Goal: Information Seeking & Learning: Find specific fact

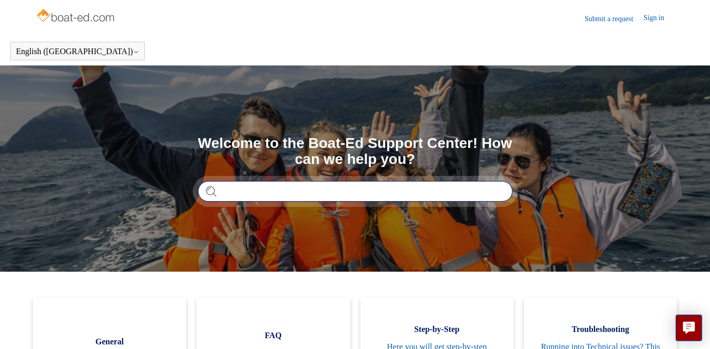
click at [247, 191] on input "Search" at bounding box center [355, 191] width 315 height 21
type input "**********"
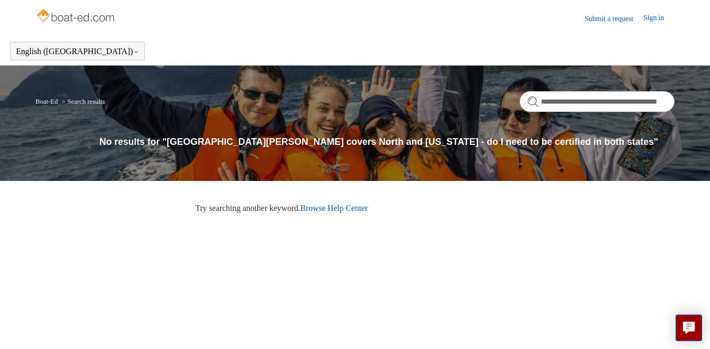
click at [345, 211] on link "Browse Help Center" at bounding box center [334, 208] width 68 height 9
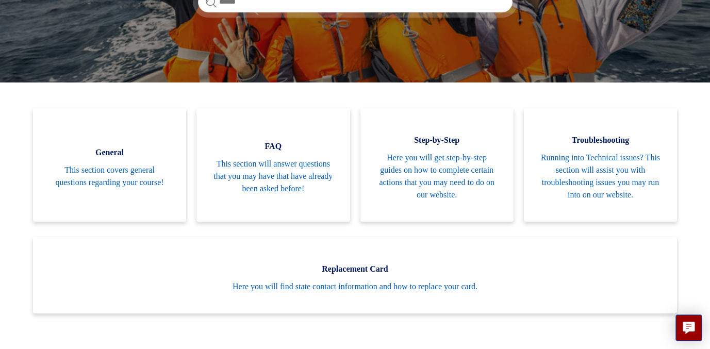
scroll to position [191, 0]
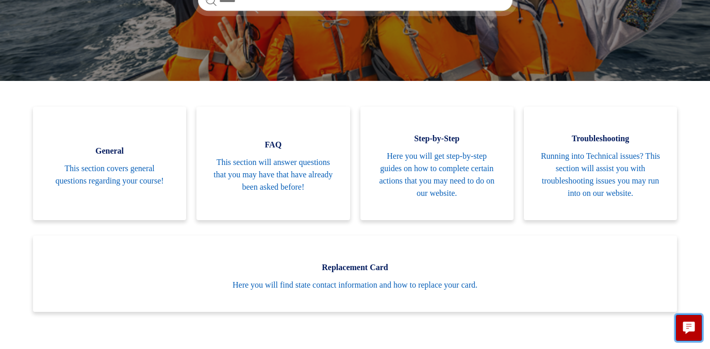
click at [689, 329] on icon "Live chat" at bounding box center [689, 327] width 12 height 10
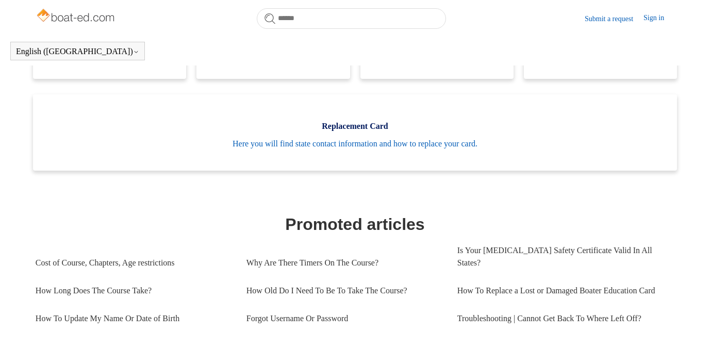
scroll to position [304, 0]
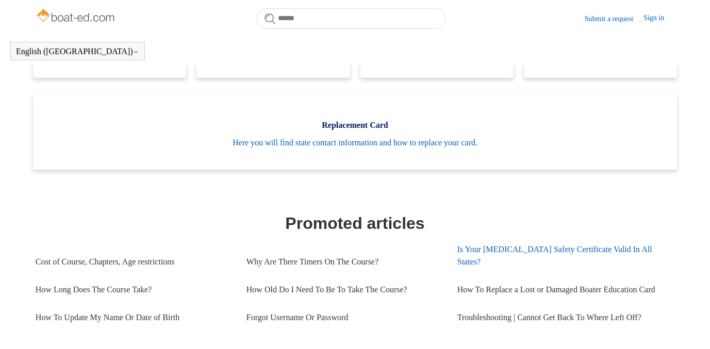
click at [535, 251] on link "Is Your [MEDICAL_DATA] Safety Certificate Valid In All States?" at bounding box center [562, 256] width 211 height 40
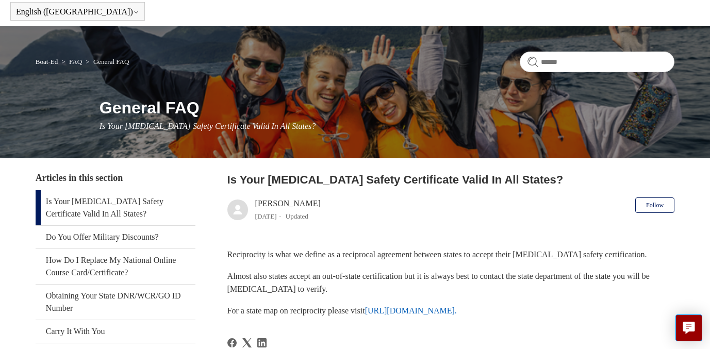
scroll to position [43, 0]
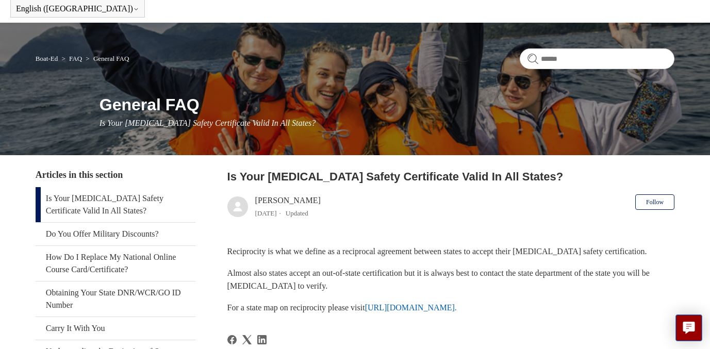
click at [457, 310] on link "https://www.nasbla.org/nasblamain/education/reciprocity." at bounding box center [411, 307] width 92 height 9
